Goal: Entertainment & Leisure: Consume media (video, audio)

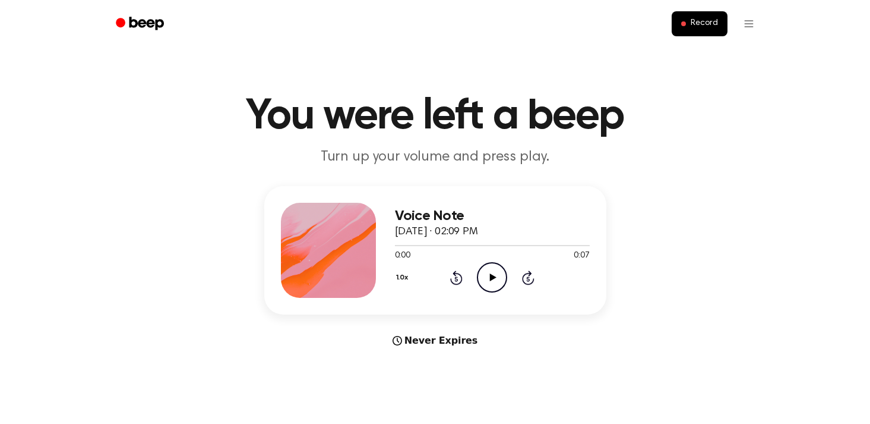
click at [487, 274] on icon "Play Audio" at bounding box center [492, 277] width 30 height 30
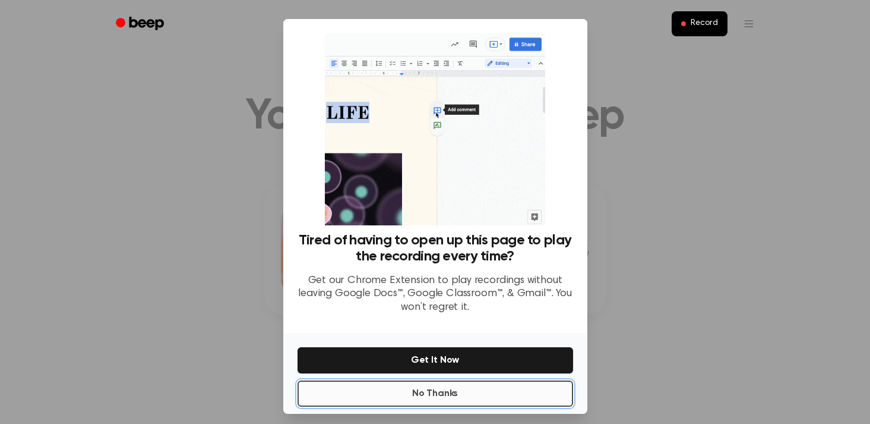
click at [463, 384] on button "No Thanks" at bounding box center [436, 393] width 276 height 26
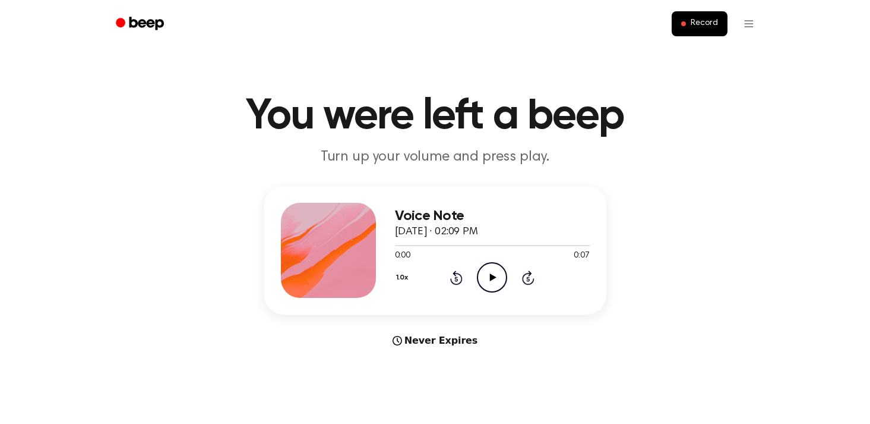
click at [490, 269] on icon "Play Audio" at bounding box center [492, 277] width 30 height 30
click at [494, 276] on icon "Play Audio" at bounding box center [492, 277] width 30 height 30
click at [495, 286] on icon "Play Audio" at bounding box center [492, 277] width 30 height 30
click at [492, 280] on icon "Pause Audio" at bounding box center [492, 277] width 30 height 30
click at [493, 283] on icon "Play Audio" at bounding box center [492, 277] width 30 height 30
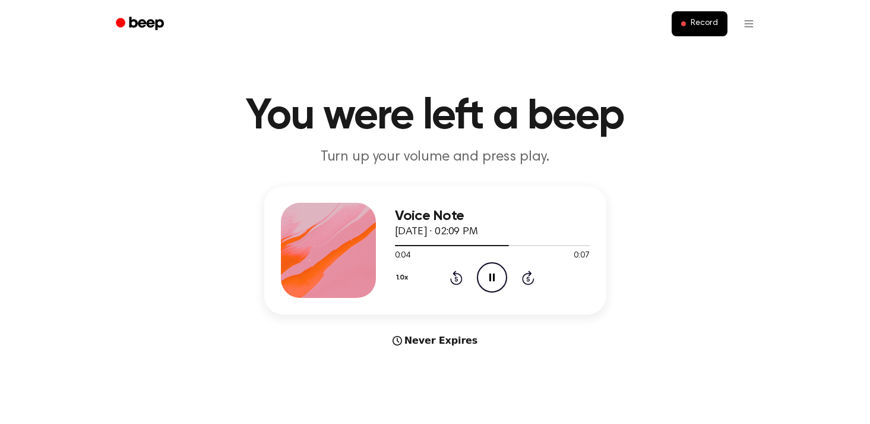
click at [493, 283] on icon "Pause Audio" at bounding box center [492, 277] width 30 height 30
click at [486, 276] on icon "Play Audio" at bounding box center [492, 277] width 30 height 30
click at [495, 286] on icon "Play Audio" at bounding box center [492, 277] width 30 height 30
click at [491, 280] on icon at bounding box center [493, 277] width 7 height 8
click at [491, 282] on icon "Pause Audio" at bounding box center [492, 277] width 30 height 30
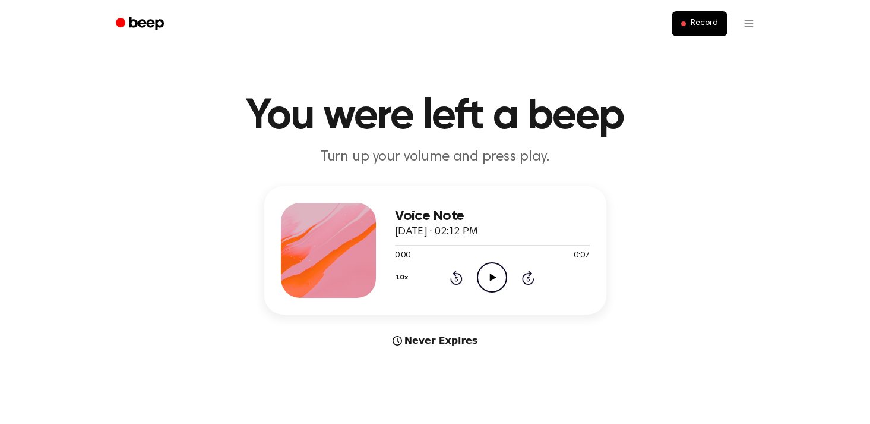
click at [492, 272] on icon "Play Audio" at bounding box center [492, 277] width 30 height 30
click at [496, 279] on icon "Pause Audio" at bounding box center [492, 277] width 30 height 30
click at [500, 282] on icon "Play Audio" at bounding box center [492, 277] width 30 height 30
click at [496, 271] on icon "Play Audio" at bounding box center [492, 277] width 30 height 30
click at [491, 275] on icon at bounding box center [493, 277] width 7 height 8
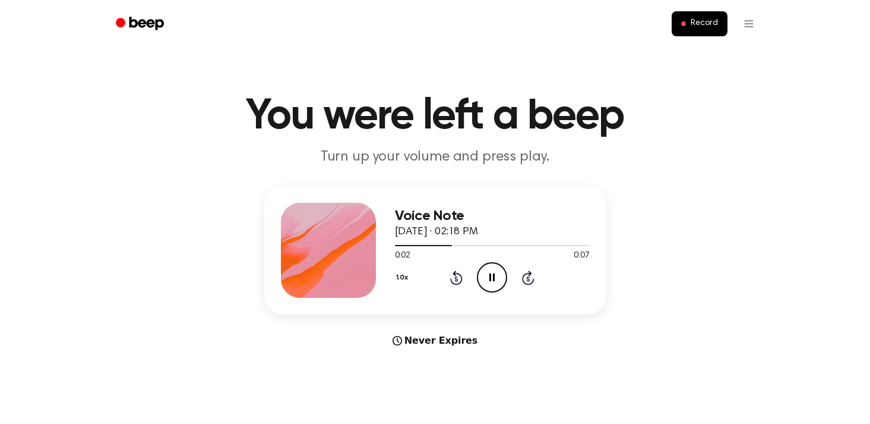
click at [491, 276] on icon at bounding box center [492, 277] width 5 height 8
click at [493, 284] on icon "Play Audio" at bounding box center [492, 277] width 30 height 30
click at [494, 279] on icon at bounding box center [492, 277] width 5 height 8
click at [490, 282] on icon "Play Audio" at bounding box center [492, 277] width 30 height 30
click at [490, 282] on icon "Pause Audio" at bounding box center [492, 277] width 30 height 30
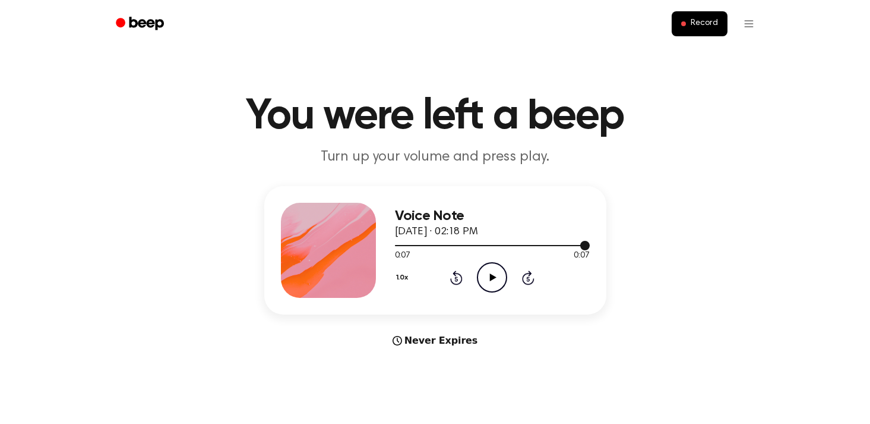
drag, startPoint x: 586, startPoint y: 245, endPoint x: 555, endPoint y: 245, distance: 30.3
click at [555, 245] on div at bounding box center [492, 245] width 195 height 1
click at [492, 285] on icon "Play Audio" at bounding box center [492, 277] width 30 height 30
drag, startPoint x: 589, startPoint y: 245, endPoint x: 494, endPoint y: 244, distance: 94.5
click at [494, 244] on div at bounding box center [492, 245] width 195 height 10
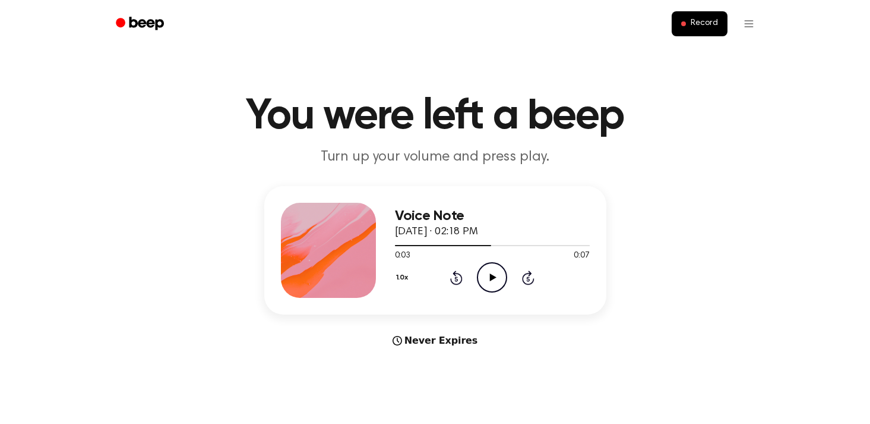
click at [493, 297] on div "Voice Note September 29, 2025 · 02:18 PM 0:03 0:07 Your browser does not suppor…" at bounding box center [492, 250] width 195 height 95
click at [493, 282] on icon "Play Audio" at bounding box center [492, 277] width 30 height 30
click at [493, 280] on icon at bounding box center [492, 277] width 5 height 8
click at [483, 282] on icon "Play Audio" at bounding box center [492, 277] width 30 height 30
click at [494, 271] on icon "Play Audio" at bounding box center [492, 277] width 30 height 30
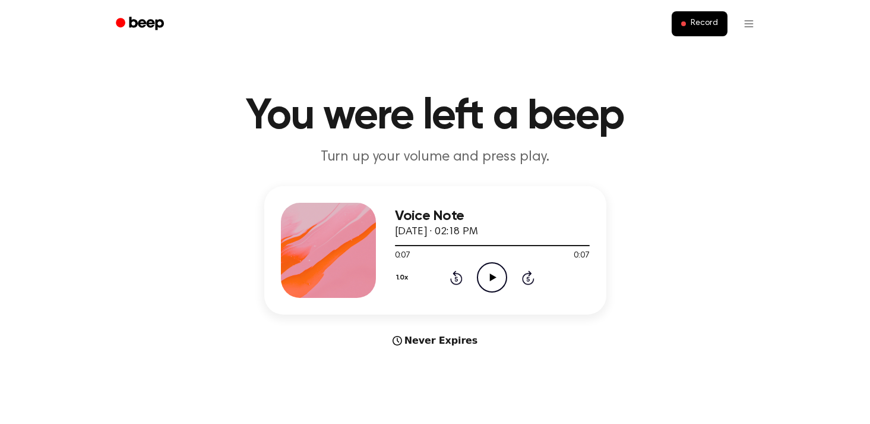
click at [494, 277] on icon at bounding box center [493, 277] width 7 height 8
click at [485, 278] on icon "Pause Audio" at bounding box center [492, 277] width 30 height 30
click at [494, 282] on icon "Play Audio" at bounding box center [492, 277] width 30 height 30
click at [476, 289] on div "1.0x Rewind 5 seconds Play Audio Skip 5 seconds" at bounding box center [492, 277] width 195 height 30
click at [490, 280] on icon "Play Audio" at bounding box center [492, 277] width 30 height 30
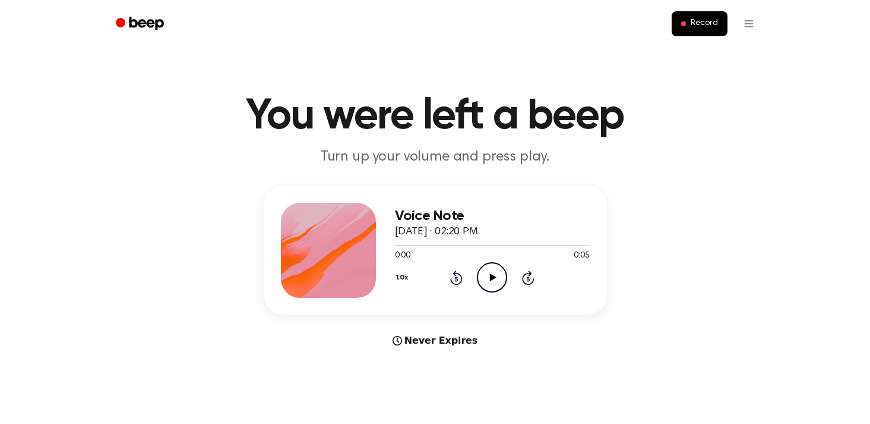
click at [495, 279] on icon "Play Audio" at bounding box center [492, 277] width 30 height 30
